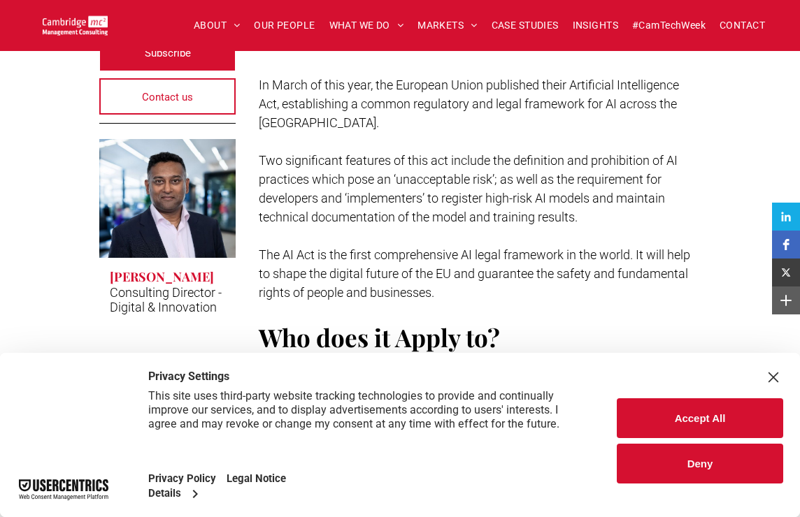
scroll to position [423, 0]
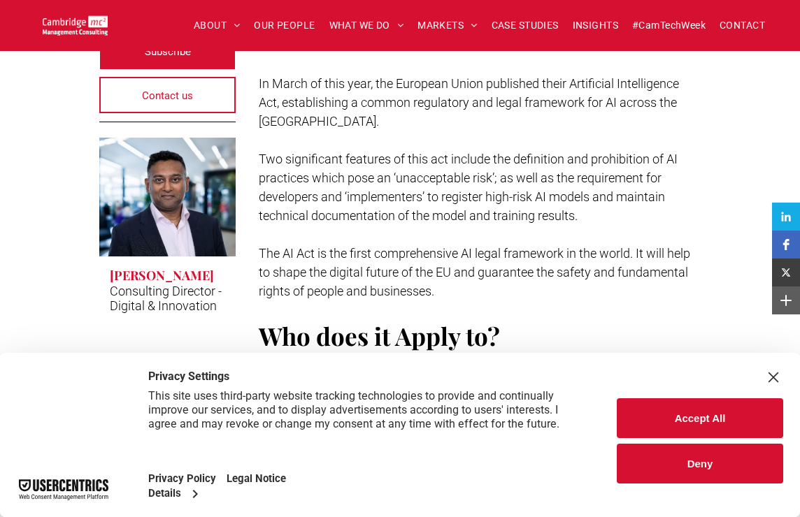
click at [772, 380] on div "Close Layer" at bounding box center [773, 378] width 20 height 20
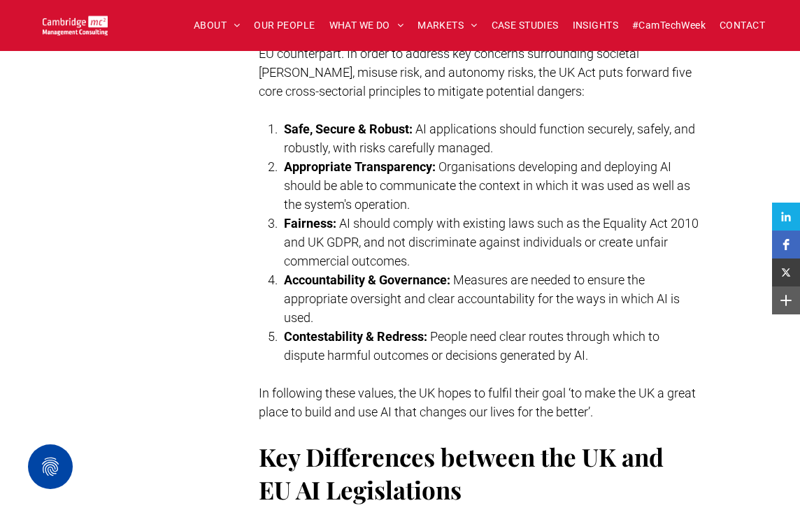
scroll to position [3020, 0]
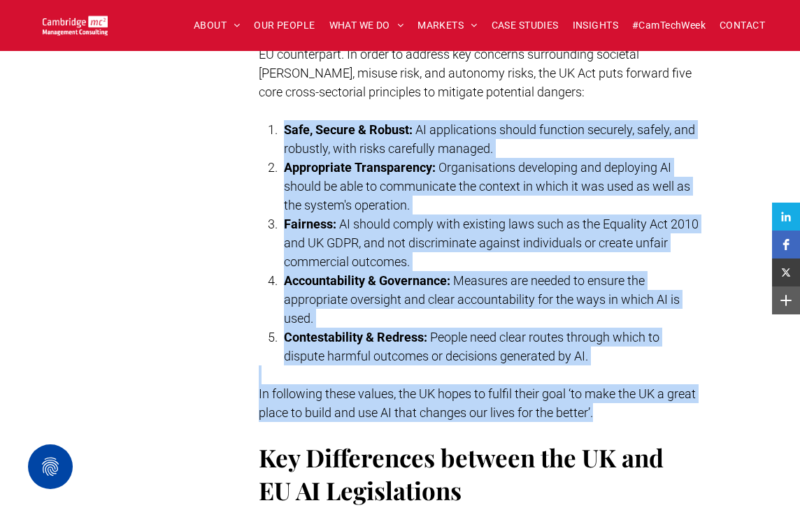
drag, startPoint x: 285, startPoint y: 107, endPoint x: 368, endPoint y: 405, distance: 309.6
copy div "Safe, Secure & Robust: AI applications should function securely, safely, and ro…"
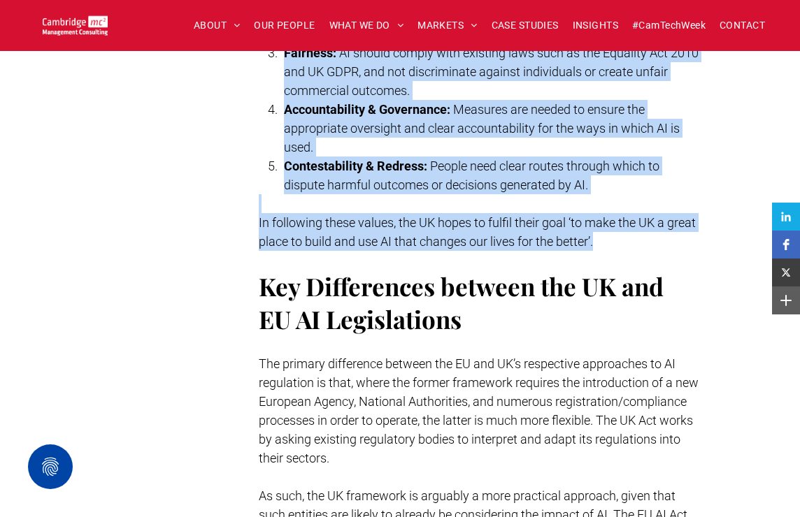
scroll to position [3001, 0]
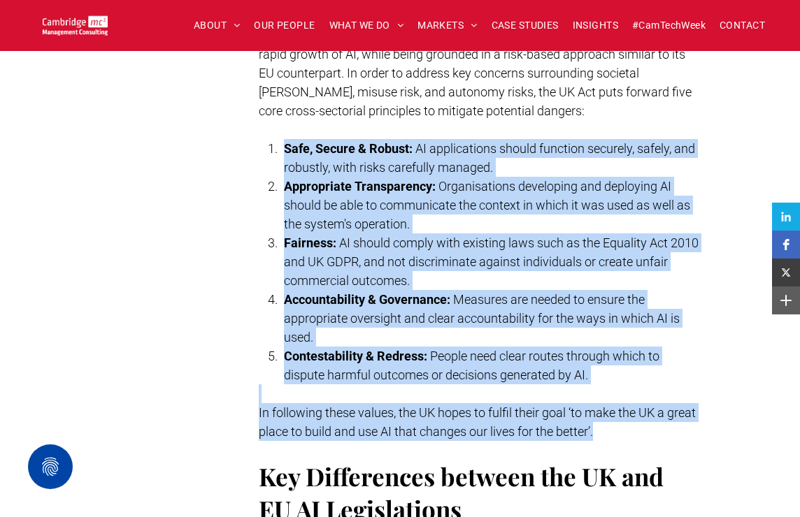
click at [558, 196] on li "Appropriate Transparency: Organisations developing and deploying AI should be a…" at bounding box center [492, 205] width 417 height 57
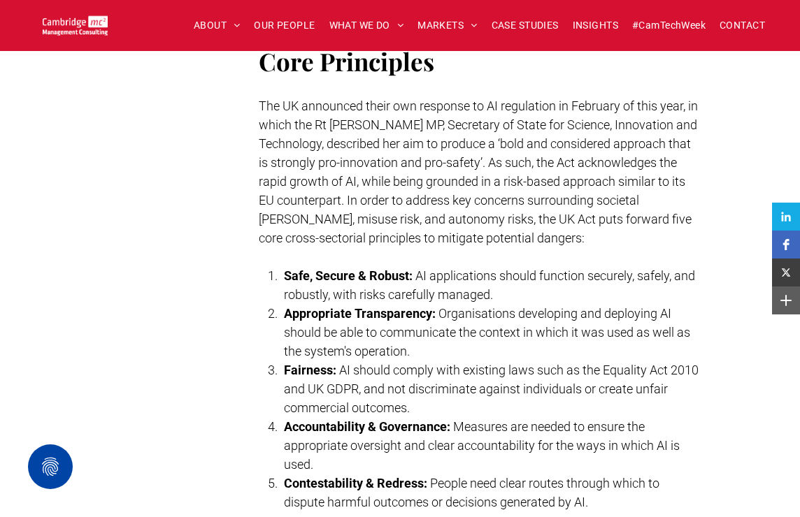
scroll to position [2872, 0]
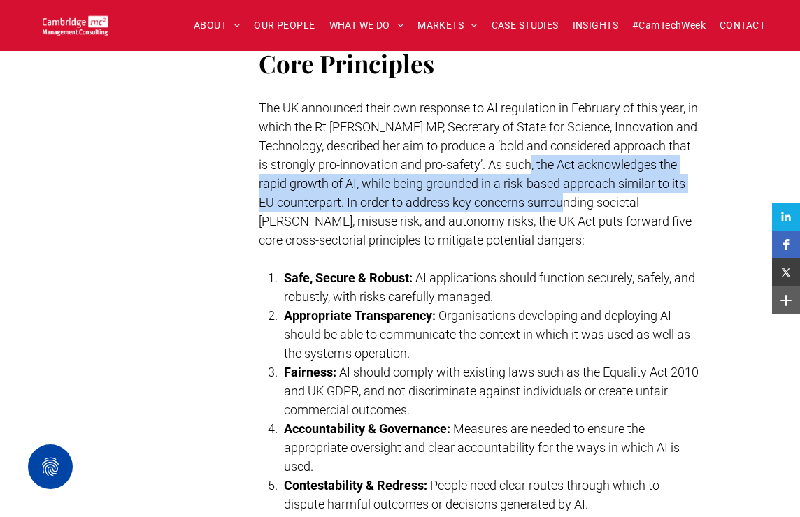
drag, startPoint x: 568, startPoint y: 143, endPoint x: 661, endPoint y: 193, distance: 105.7
click at [661, 192] on p "The UK announced their own response to AI regulation in February of this year, …" at bounding box center [480, 174] width 442 height 151
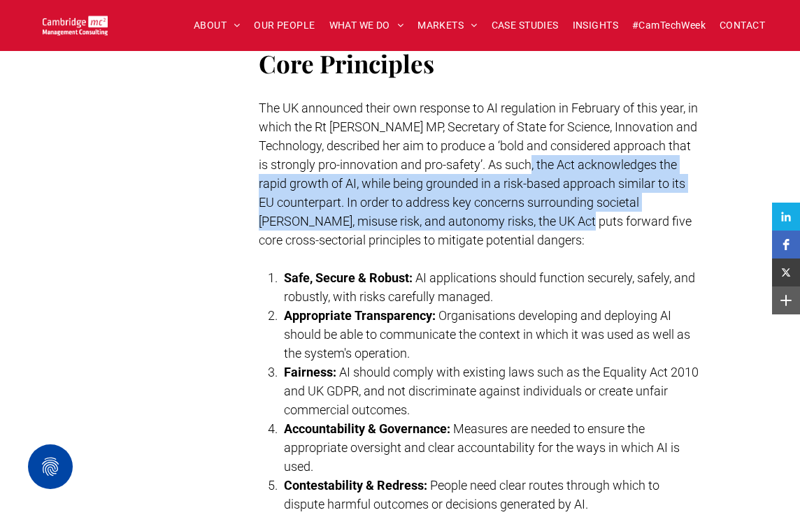
click at [661, 193] on p "The UK announced their own response to AI regulation in February of this year, …" at bounding box center [480, 174] width 442 height 151
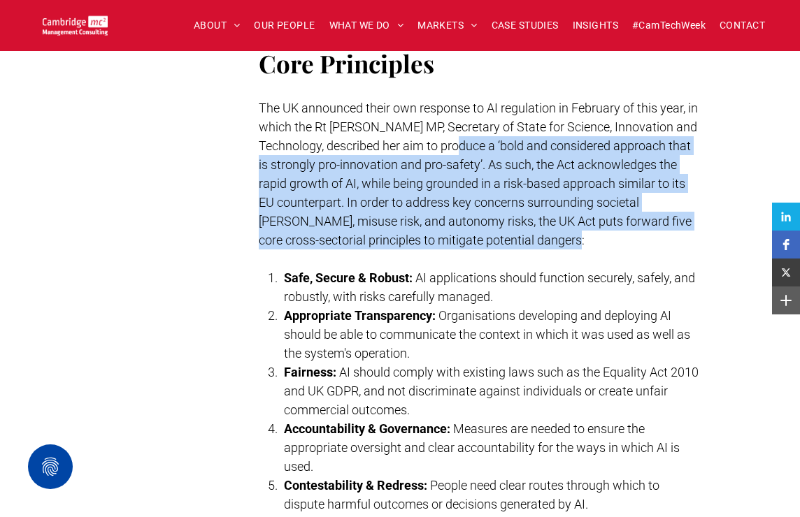
drag, startPoint x: 703, startPoint y: 217, endPoint x: 511, endPoint y: 119, distance: 215.7
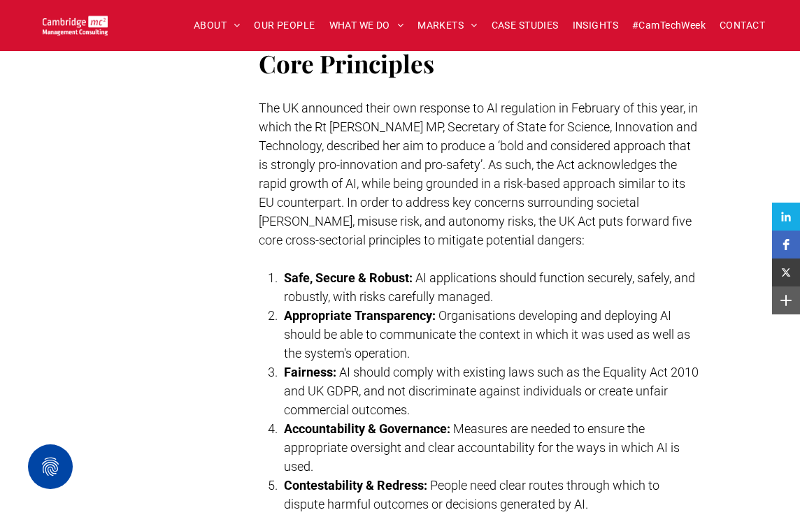
click at [511, 120] on span "The UK announced their own response to AI regulation in February of this year, …" at bounding box center [478, 174] width 439 height 147
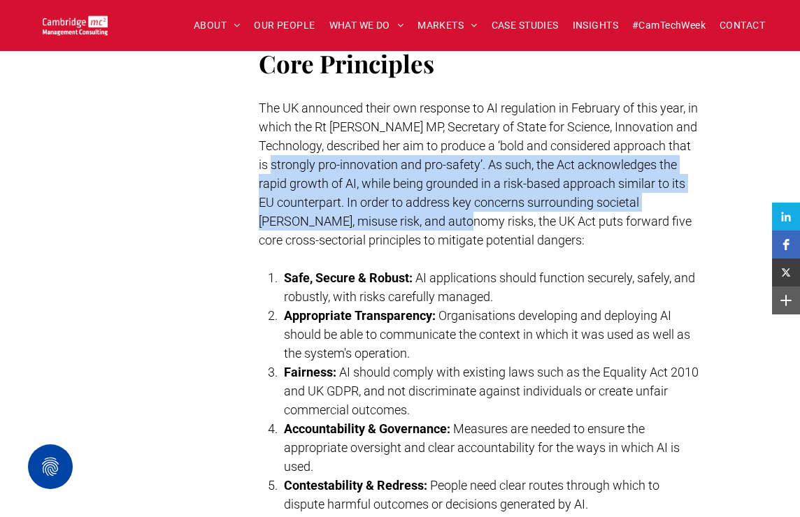
drag, startPoint x: 319, startPoint y: 142, endPoint x: 538, endPoint y: 195, distance: 225.1
click at [538, 195] on span "The UK announced their own response to AI regulation in February of this year, …" at bounding box center [478, 174] width 439 height 147
